Goal: Entertainment & Leisure: Consume media (video, audio)

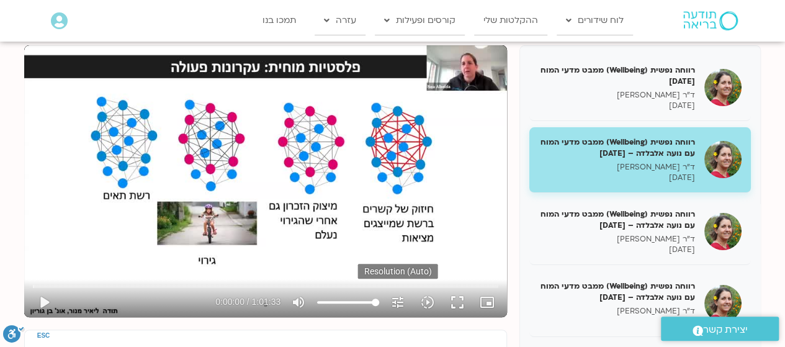
click at [397, 298] on icon "tune" at bounding box center [397, 302] width 15 height 15
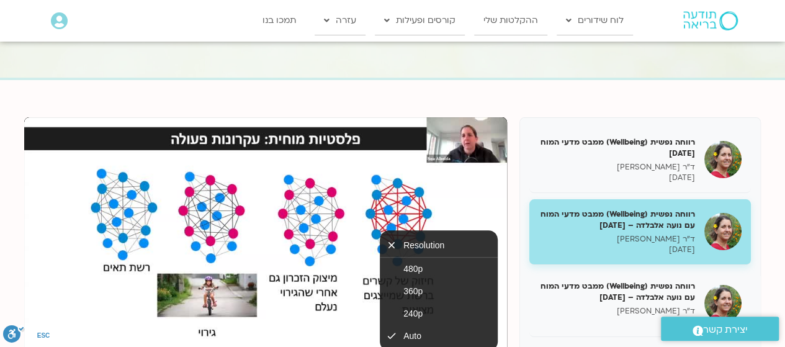
scroll to position [82, 0]
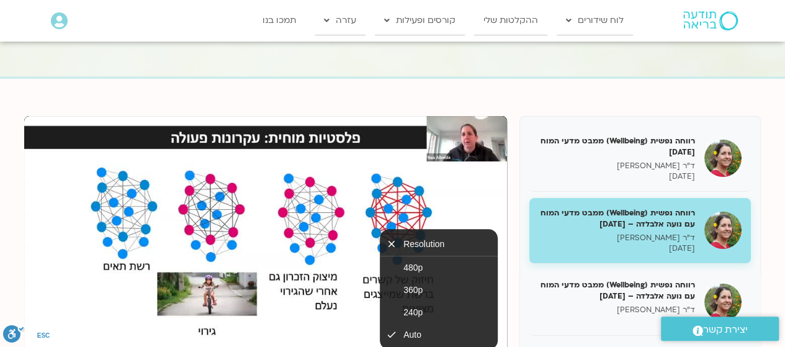
click at [347, 161] on div "Skip Ad 59:43 play_arrow 0:00:00 / 1:01:33 volume_up Mute tune Resolution Auto …" at bounding box center [265, 252] width 483 height 272
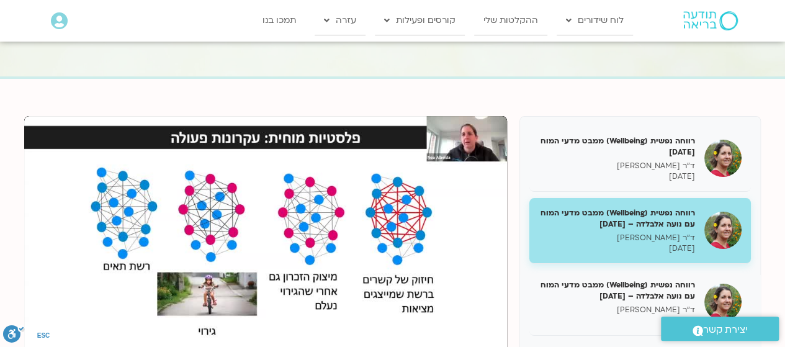
click at [344, 174] on div "Skip Ad 59:43 play_arrow 0:00:00 / 1:01:33 volume_up Mute tune Resolution Auto …" at bounding box center [265, 252] width 483 height 272
click at [344, 174] on div "Skip Ad 59:43 pause 0:00:00 / 1:01:33 volume_up Mute tune Resolution Auto 480p …" at bounding box center [265, 252] width 483 height 272
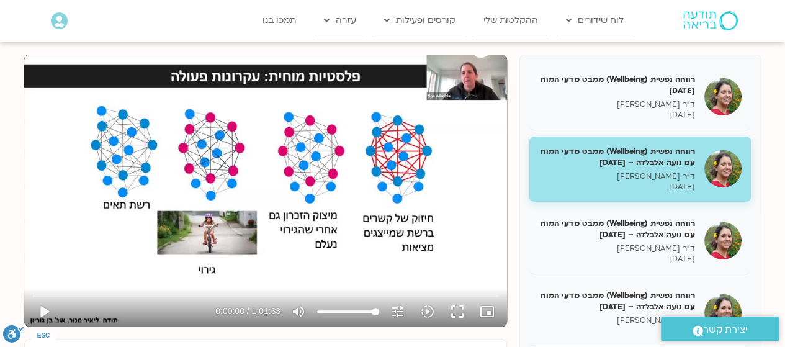
scroll to position [143, 0]
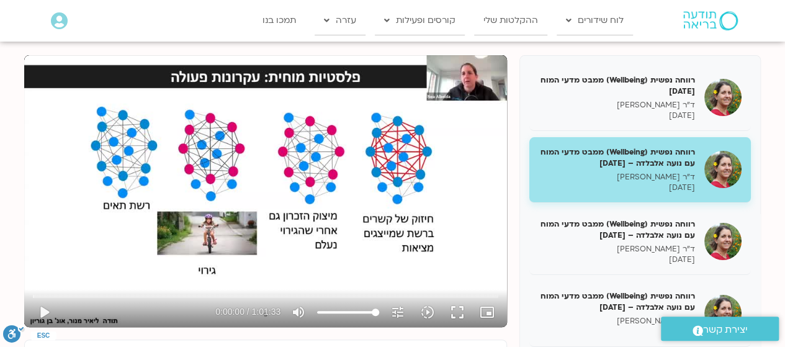
click at [371, 178] on div "Skip Ad 51:28 play_arrow 0:00:00 / 1:01:33 volume_up Mute tune Resolution Auto …" at bounding box center [265, 191] width 483 height 272
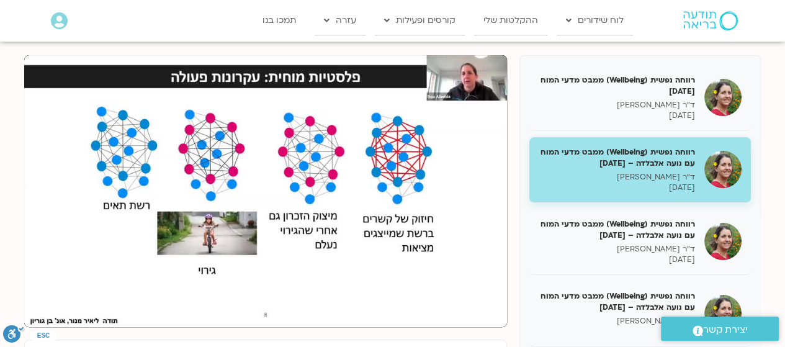
click at [371, 178] on div "Skip Ad 51:28 pause 0:00:00 / 1:01:33 volume_up Mute tune Resolution Auto 480p …" at bounding box center [265, 191] width 483 height 272
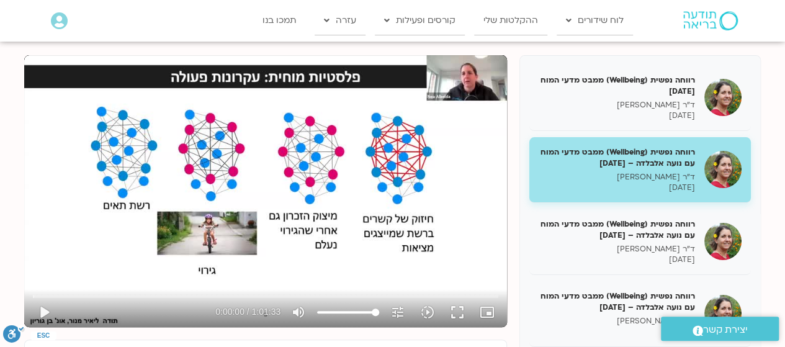
click at [371, 178] on div "Skip Ad 51:28 play_arrow 0:00:00 / 1:01:33 volume_up Mute tune Resolution Auto …" at bounding box center [265, 191] width 483 height 272
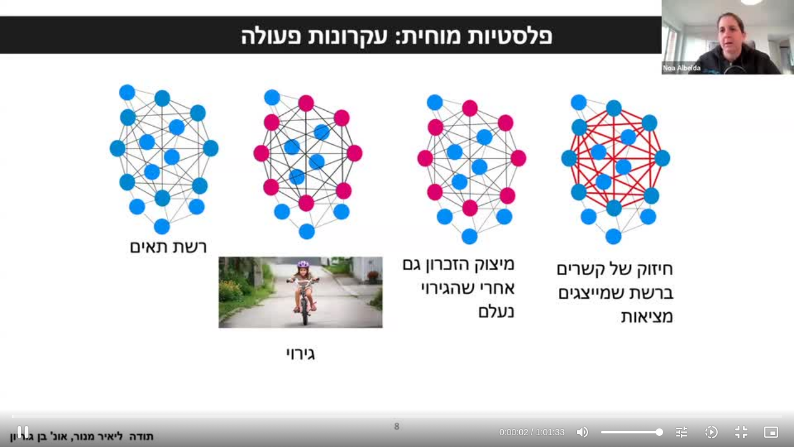
click at [344, 209] on div "Skip Ad 51:28 pause 0:00:02 / 1:01:33 volume_up Mute tune Resolution Auto 480p …" at bounding box center [397, 223] width 794 height 447
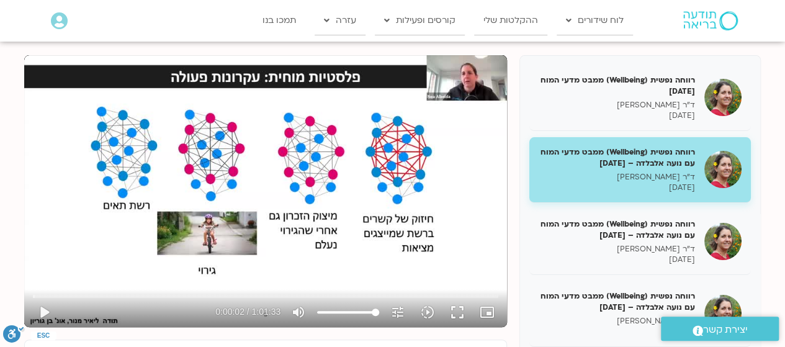
click at [334, 184] on div "Skip Ad 51:28 play_arrow 0:00:02 / 1:01:33 volume_up Mute tune Resolution Auto …" at bounding box center [265, 191] width 483 height 272
click at [120, 293] on input "Seek" at bounding box center [265, 295] width 465 height 7
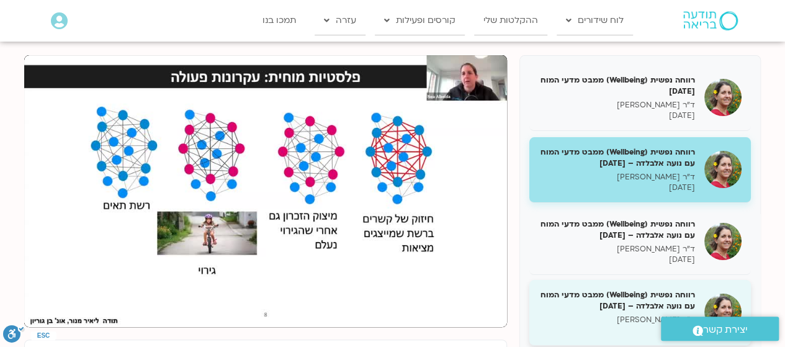
scroll to position [9, 0]
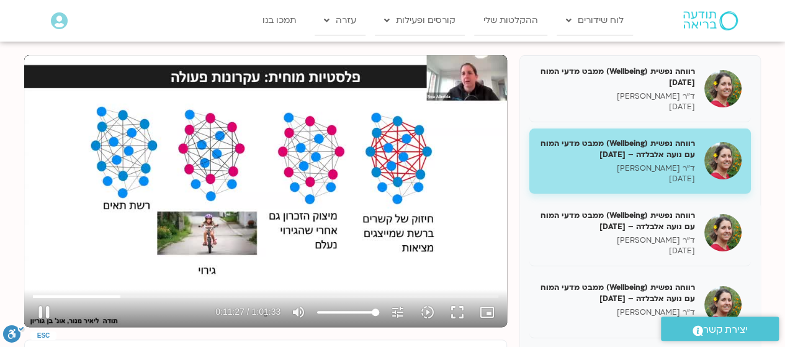
click at [315, 117] on div "Skip Ad 13:07 pause 0:11:27 / 1:01:33 volume_up Mute tune Resolution Auto 480p …" at bounding box center [265, 191] width 483 height 272
type input "687.262045"
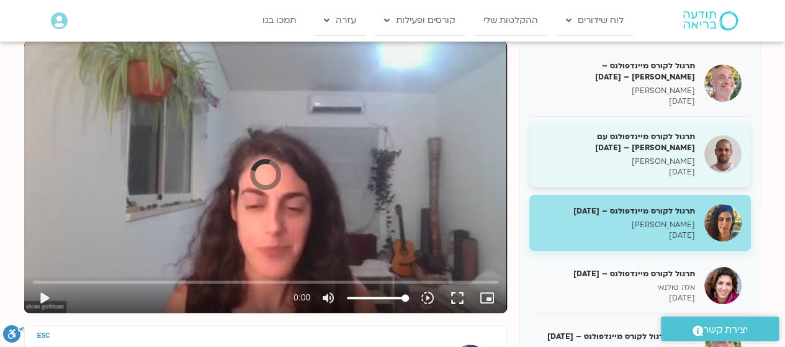
scroll to position [158, 0]
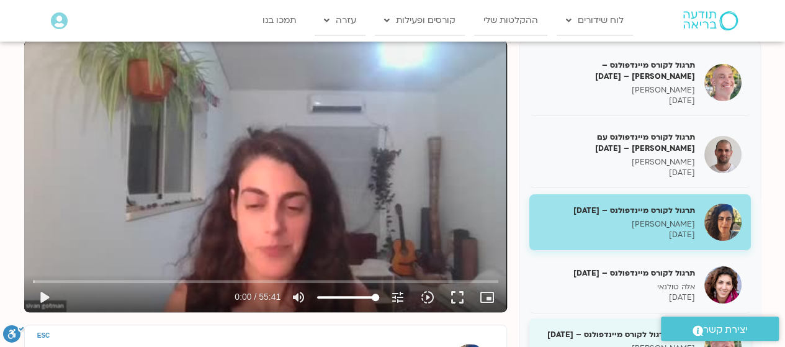
click at [584, 323] on div "קבוצת תרגול לקורס מיינדפולנס – 24/6/25 רון אלון 24/06/2025" at bounding box center [639, 346] width 221 height 56
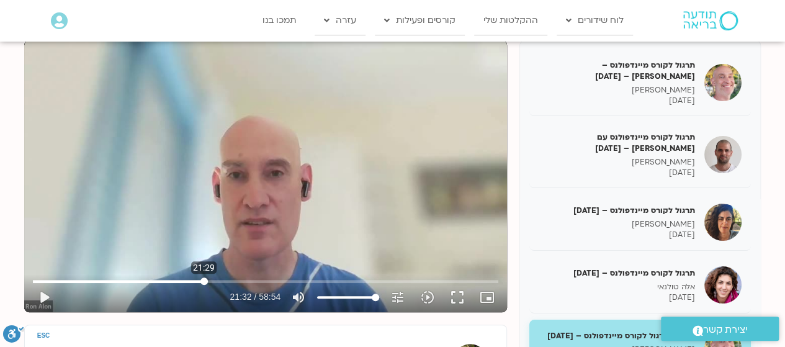
click at [203, 277] on input "Seek" at bounding box center [265, 280] width 465 height 7
click at [218, 195] on div "Skip Ad 21:29 play_arrow 21:32 / 58:54 volume_up Mute tune Resolution Auto 480p…" at bounding box center [265, 176] width 483 height 272
click at [313, 194] on div "Skip Ad 23:24 pause 21:39 / 58:54 volume_up Mute tune Resolution Auto 480p slow…" at bounding box center [265, 176] width 483 height 272
type input "1300.057012"
